Goal: Find specific page/section: Find specific page/section

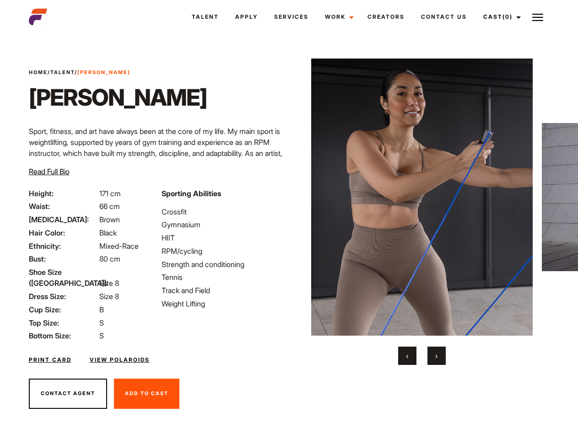
click at [499, 17] on link "Cast (0)" at bounding box center [500, 17] width 51 height 25
click at [537, 17] on img at bounding box center [537, 17] width 11 height 11
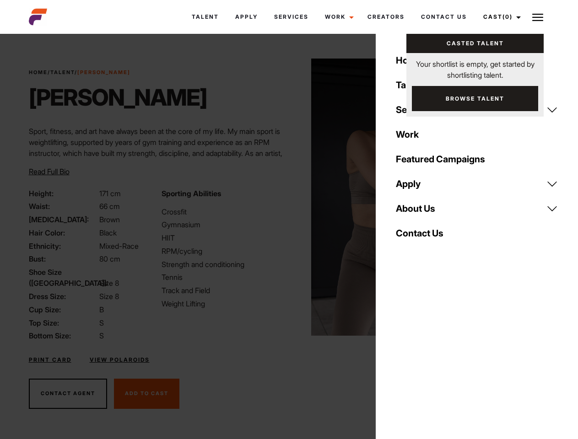
click at [421, 212] on img at bounding box center [422, 197] width 222 height 277
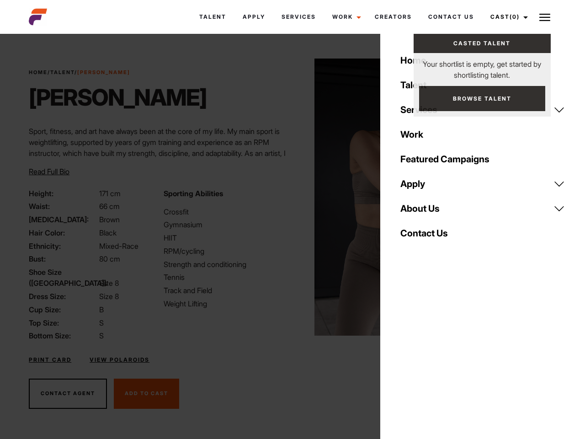
click at [289, 197] on div "Sporting Abilities Crossfit Gymnasium HIIT RPM/cycling Strength and conditionin…" at bounding box center [225, 265] width 134 height 154
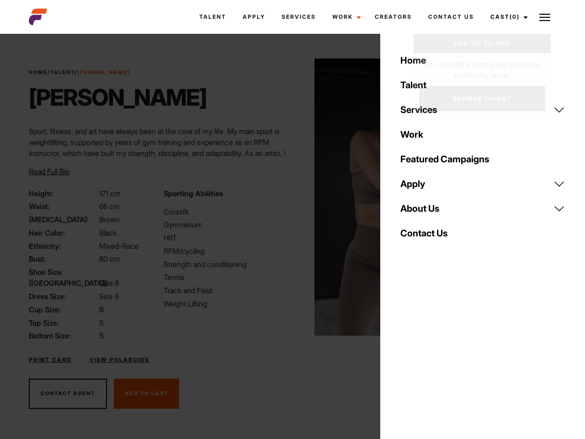
click at [407, 356] on div "Home Talent Services Talent Casting Photography Videography Creative Hair and M…" at bounding box center [483, 219] width 205 height 439
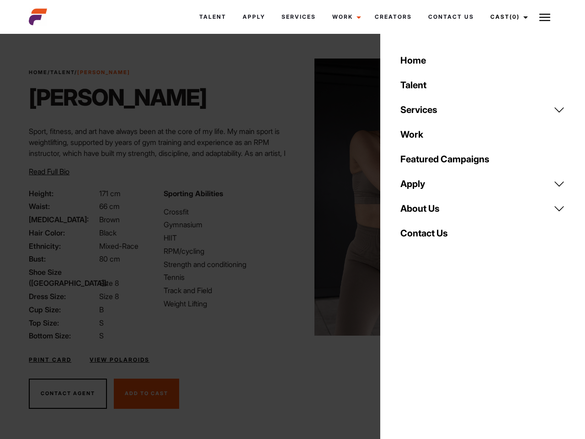
click at [436, 356] on div "Home Talent Services Talent Casting Photography Videography Creative Hair and M…" at bounding box center [483, 219] width 205 height 439
